Goal: Find specific page/section: Find specific page/section

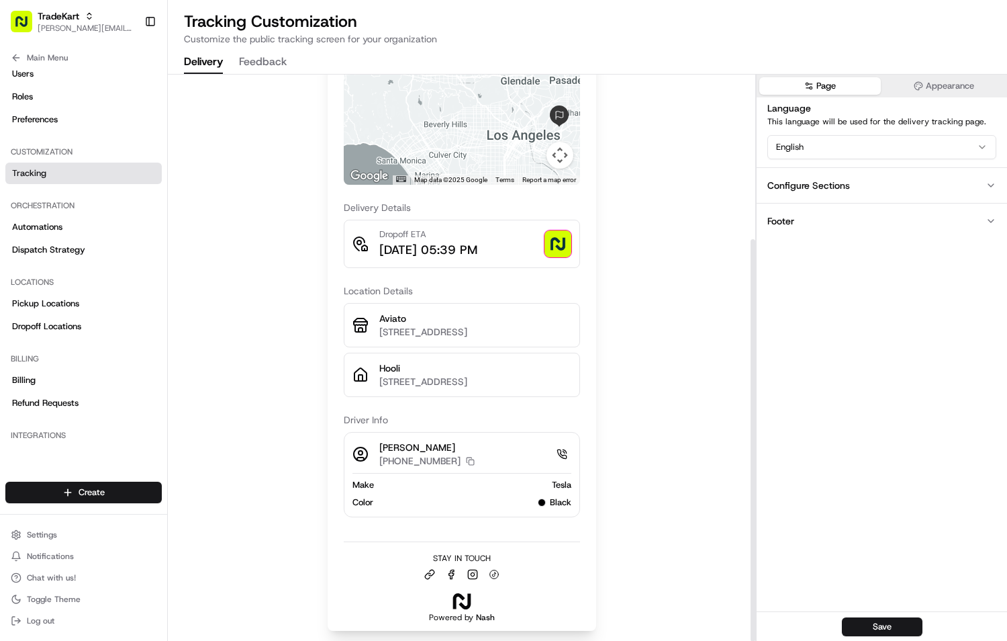
scroll to position [232, 0]
click at [62, 17] on span "TradeKart" at bounding box center [59, 15] width 42 height 13
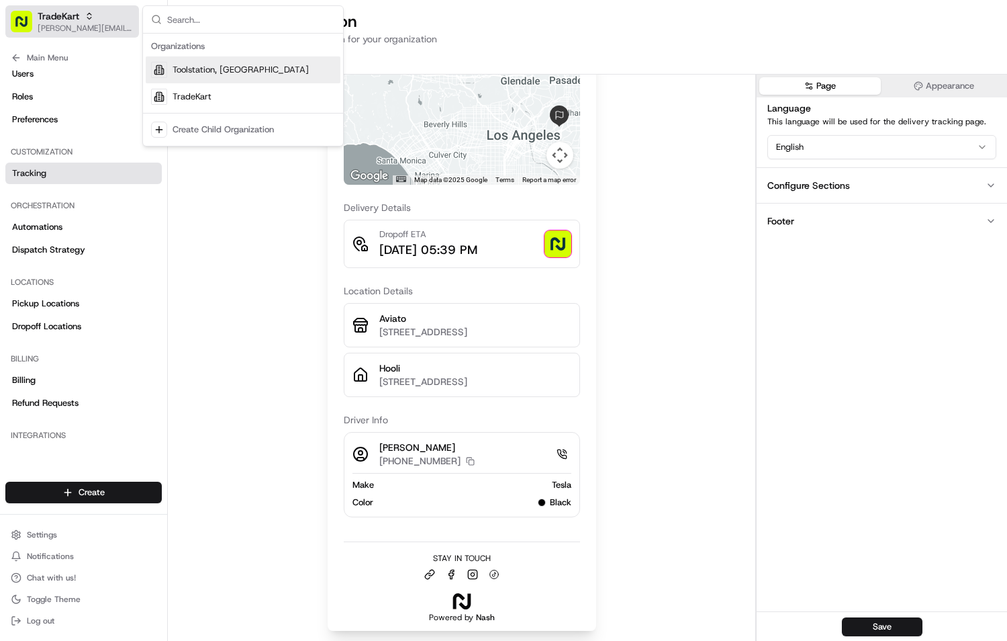
click at [66, 20] on span "TradeKart" at bounding box center [59, 15] width 42 height 13
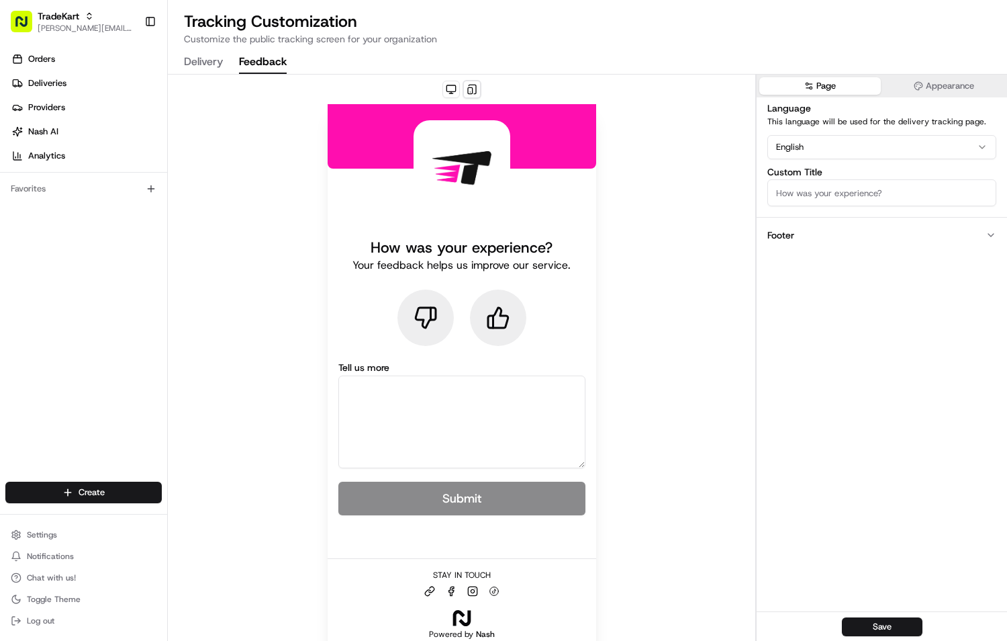
click at [241, 60] on button "Feedback" at bounding box center [263, 62] width 48 height 23
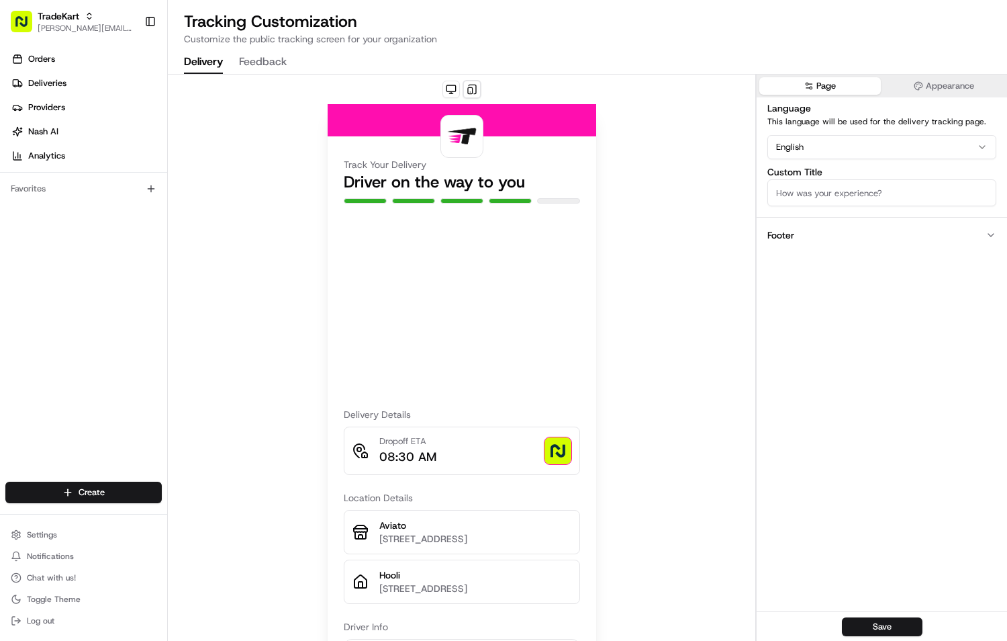
click at [205, 67] on button "Delivery" at bounding box center [203, 62] width 39 height 23
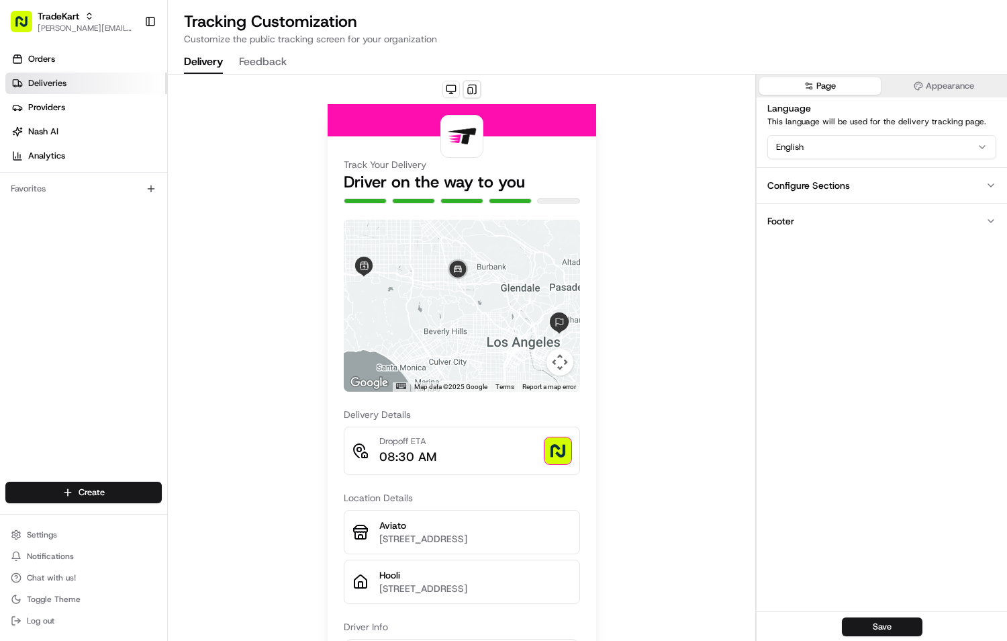
click at [70, 93] on link "Deliveries" at bounding box center [86, 83] width 162 height 21
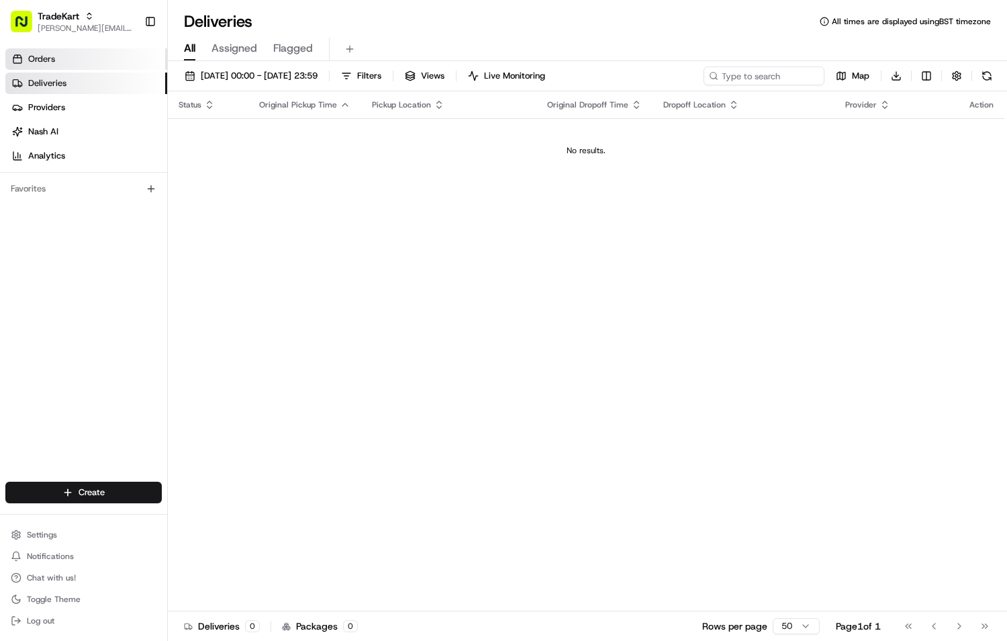
click at [68, 67] on link "Orders" at bounding box center [86, 58] width 162 height 21
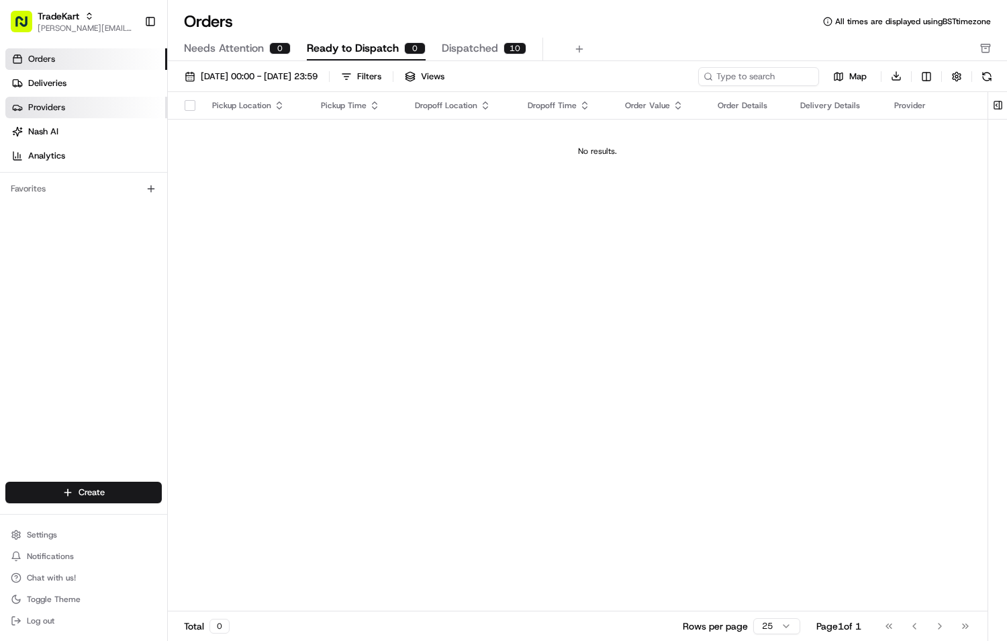
click at [64, 107] on span "Providers" at bounding box center [46, 107] width 37 height 12
